Goal: Transaction & Acquisition: Purchase product/service

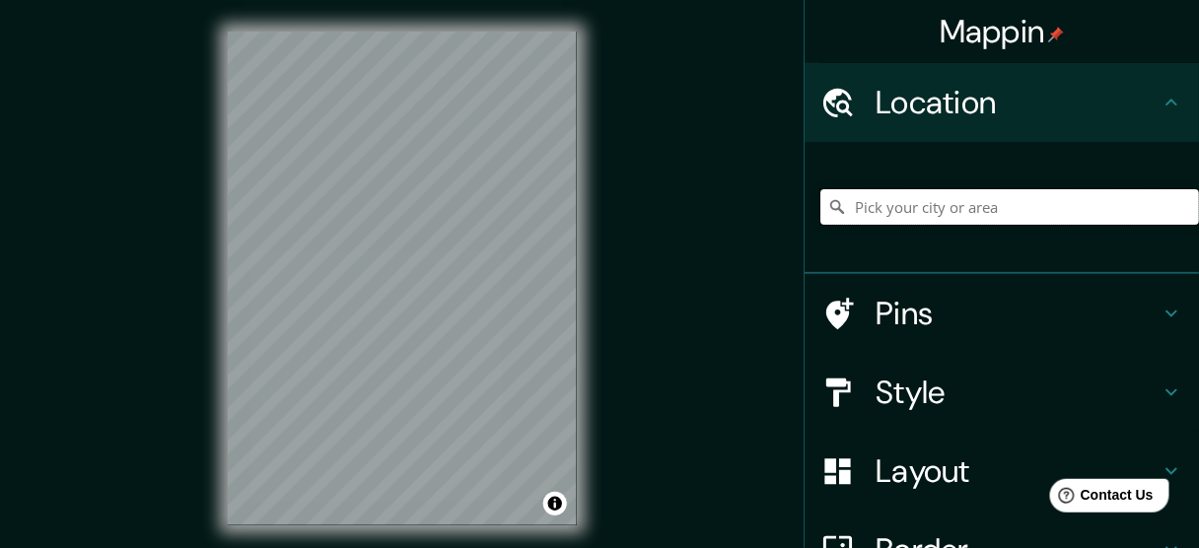
click at [904, 209] on input "Pick your city or area" at bounding box center [1009, 206] width 378 height 35
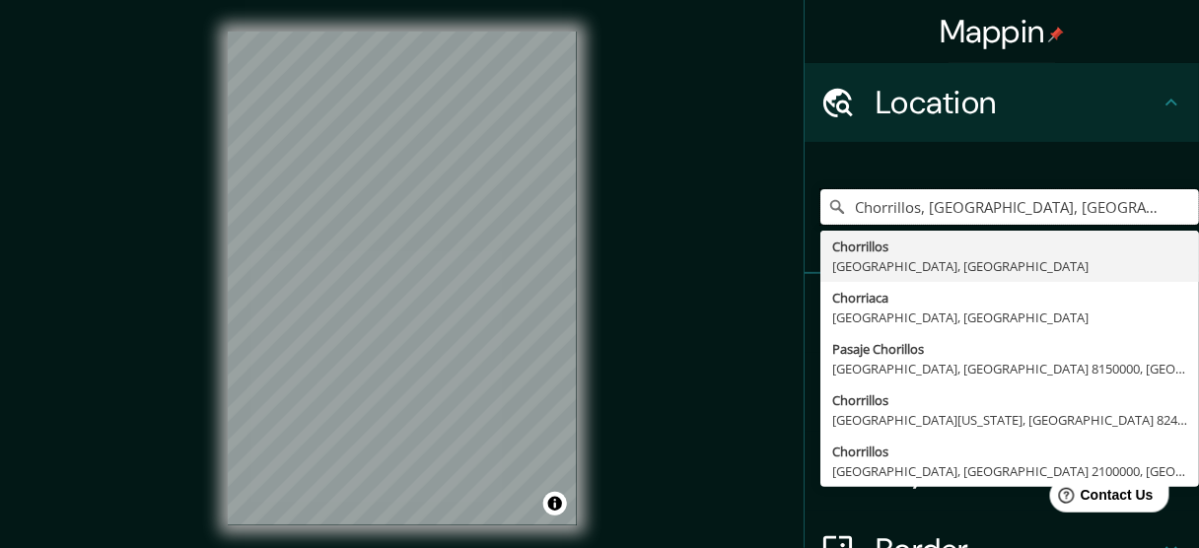
type input "Chorrillos, Provincia de Lima, Perú"
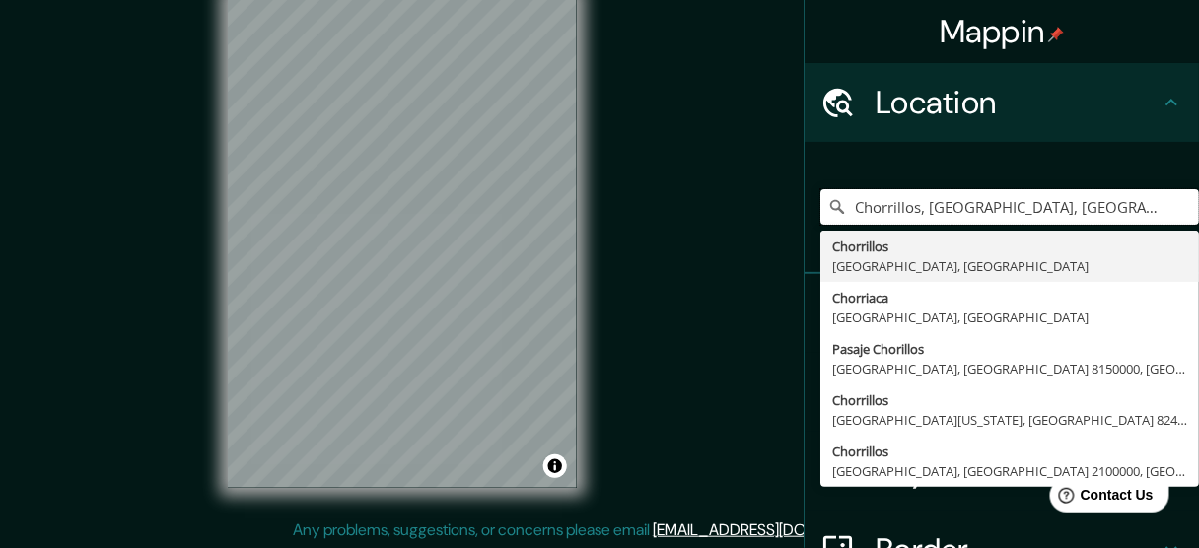
scroll to position [39, 0]
click at [1177, 206] on icon "Clear" at bounding box center [1183, 207] width 12 height 12
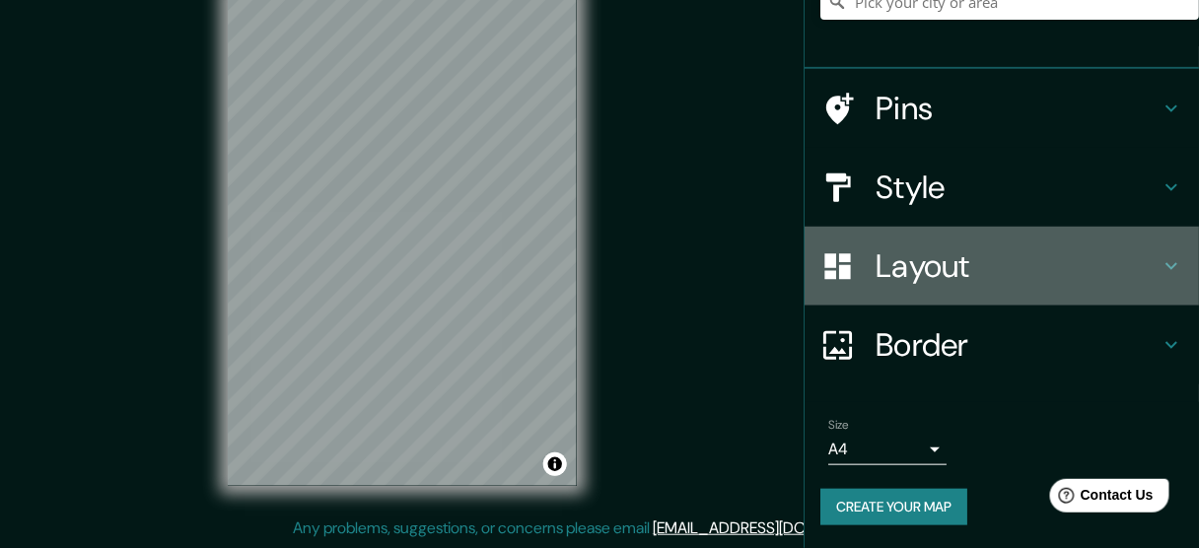
click at [967, 251] on h4 "Layout" at bounding box center [1017, 265] width 284 height 39
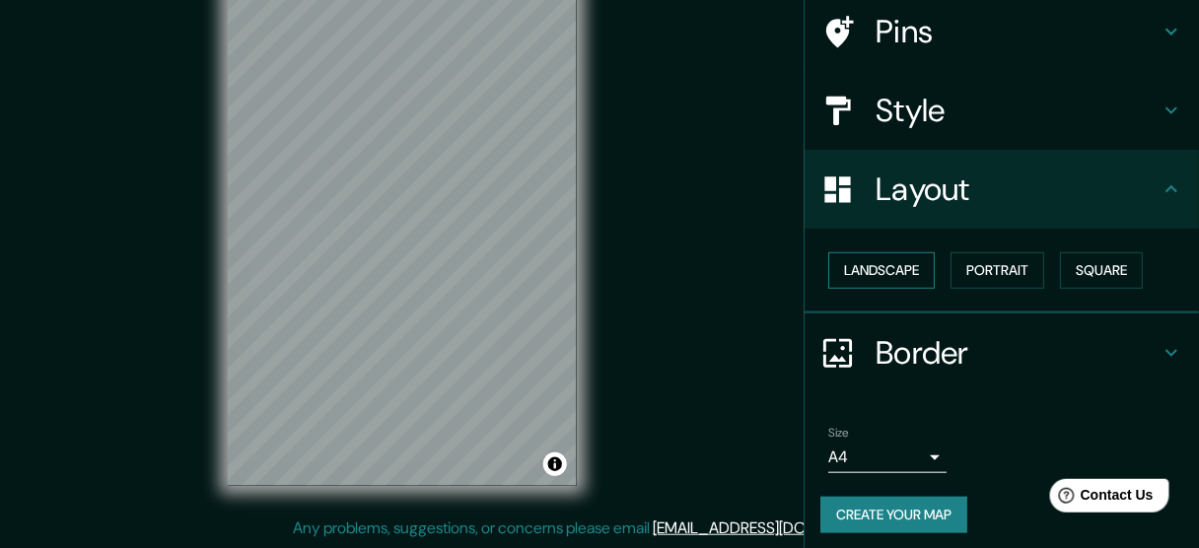
scroll to position [143, 0]
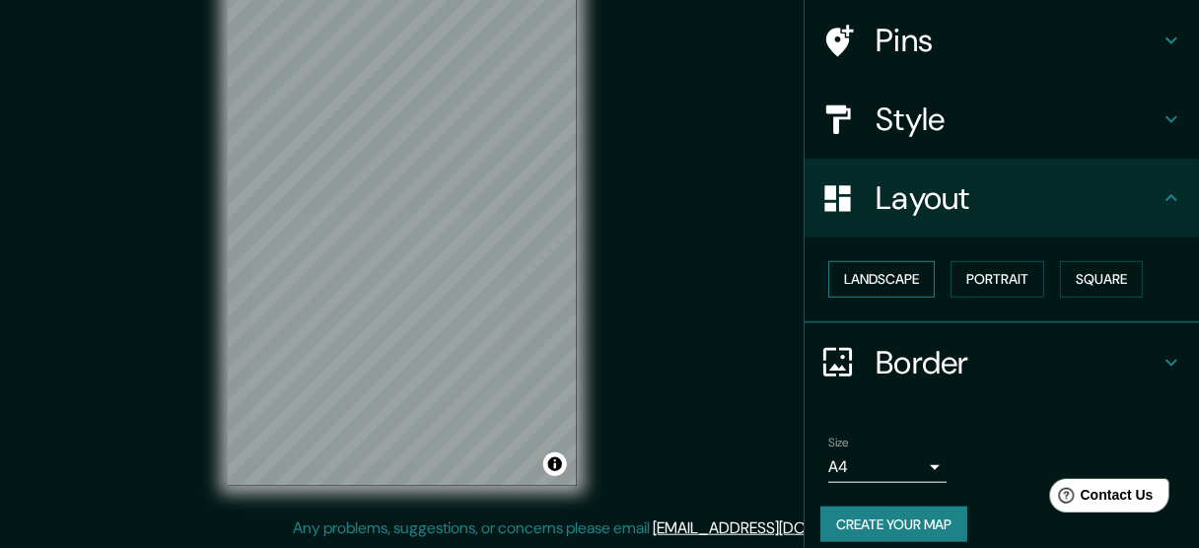
click at [872, 271] on button "Landscape" at bounding box center [881, 279] width 106 height 36
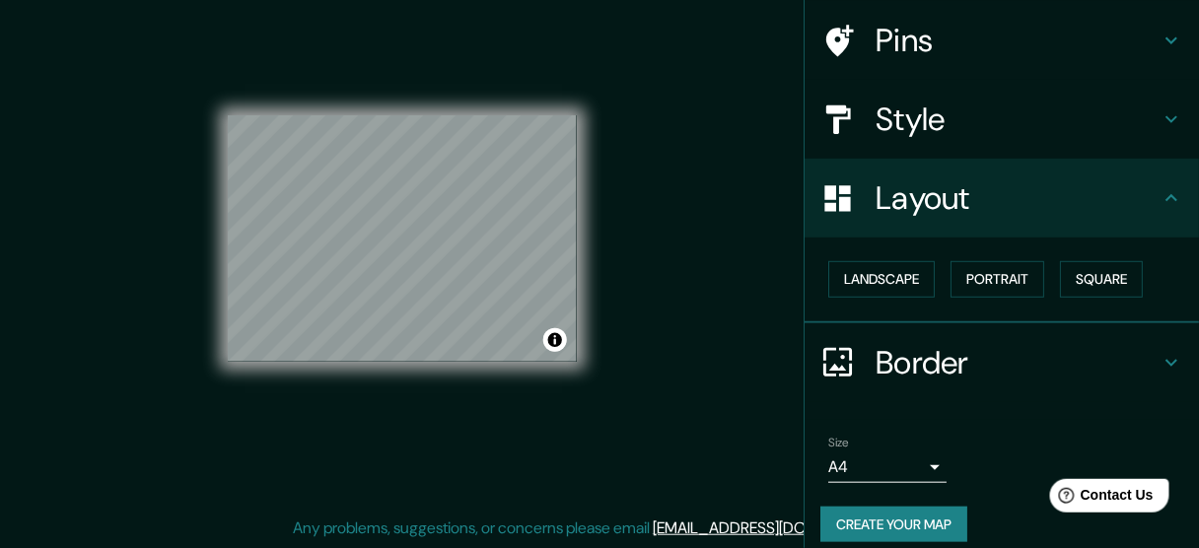
click at [643, 243] on div "Mappin Location Chorrillos Provincia de Lima, Perú Chorriaca Provincia de Neuqu…" at bounding box center [599, 254] width 1199 height 587
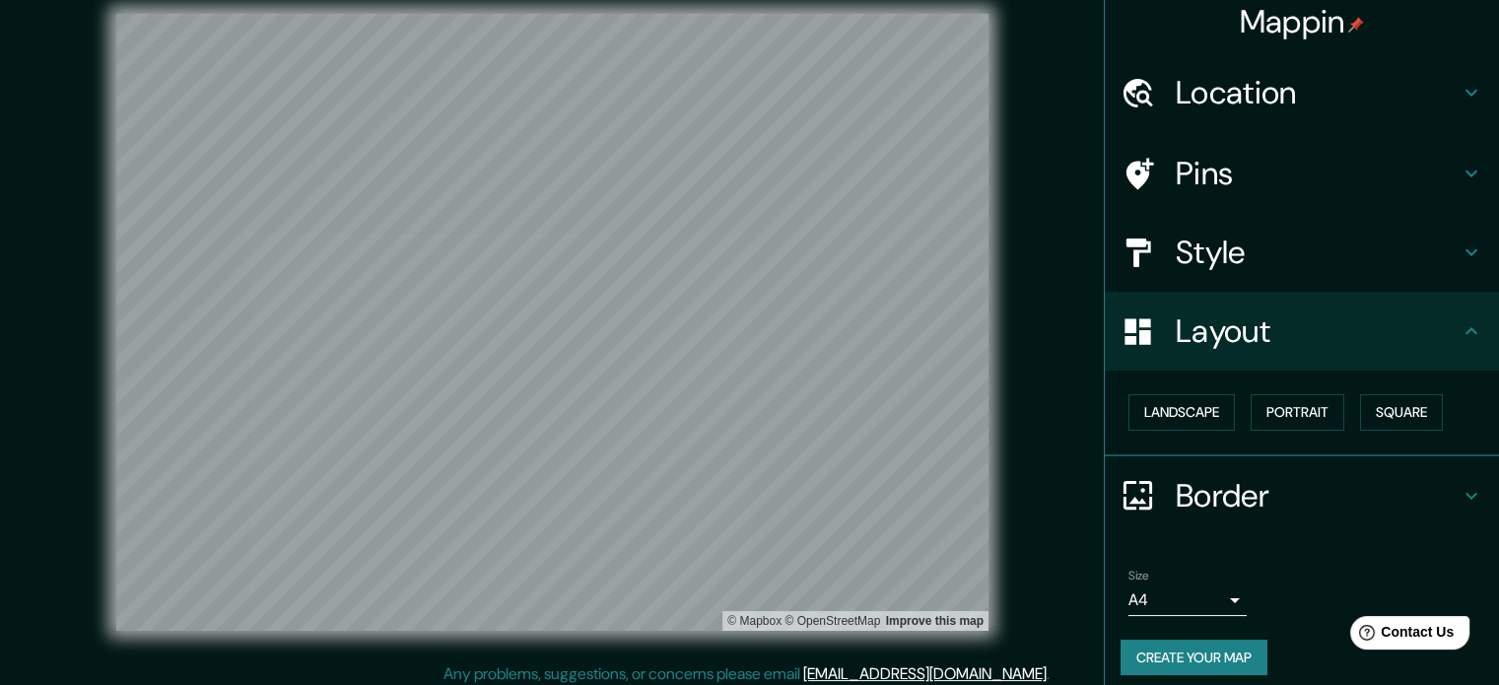
scroll to position [22, 0]
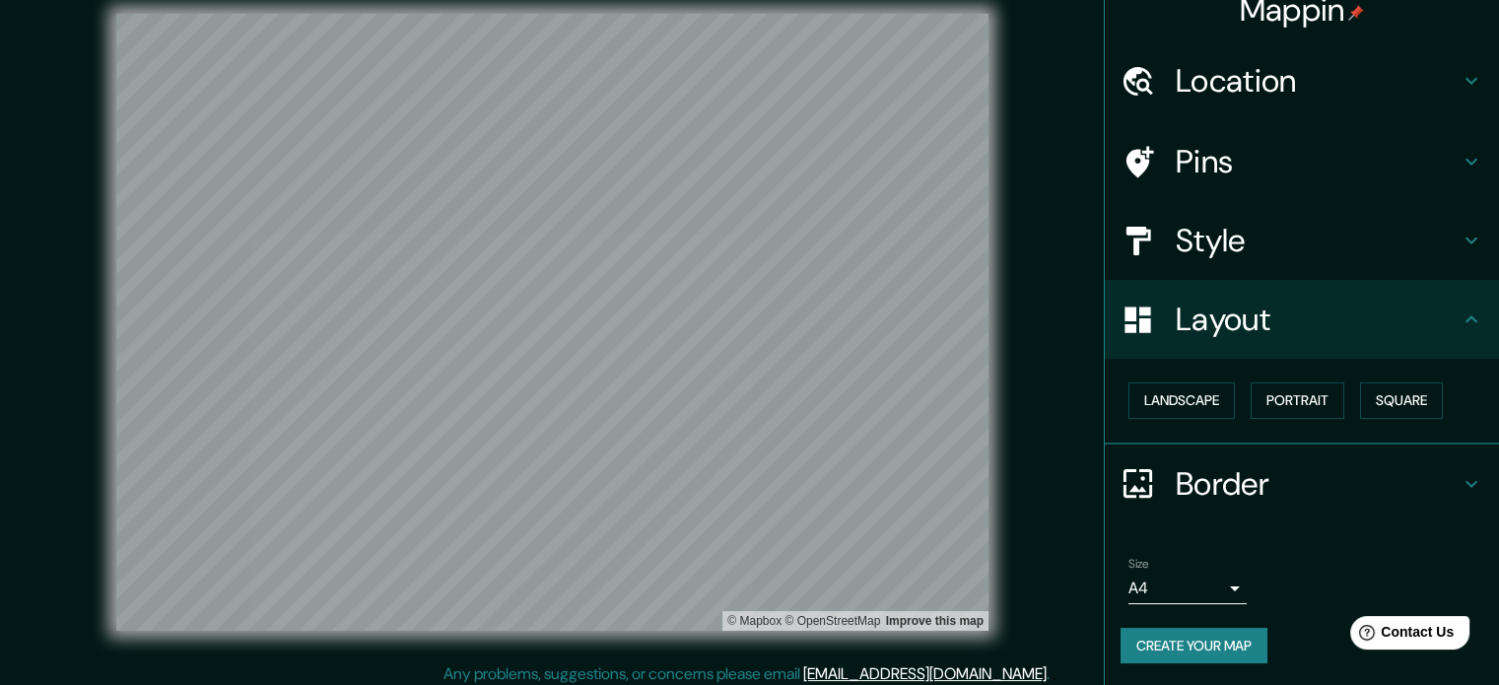
click at [1182, 547] on button "Create your map" at bounding box center [1194, 646] width 147 height 36
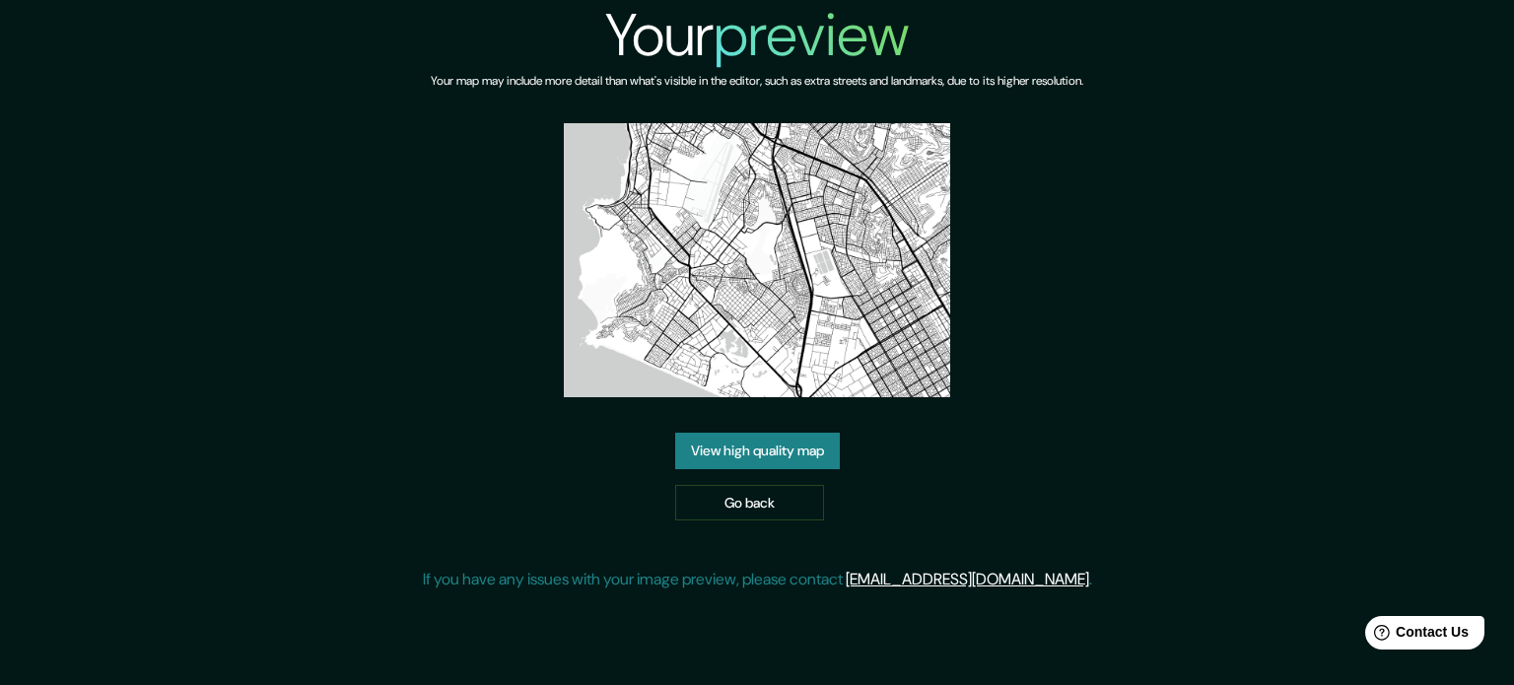
click at [777, 448] on link "View high quality map" at bounding box center [757, 451] width 165 height 36
